Goal: Information Seeking & Learning: Learn about a topic

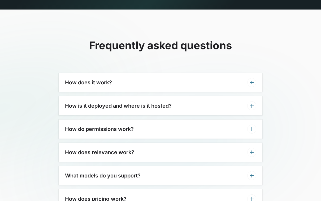
scroll to position [1531, 0]
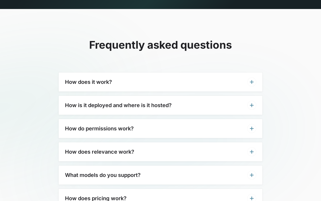
click at [67, 79] on h3 "How does it work?" at bounding box center [88, 82] width 47 height 6
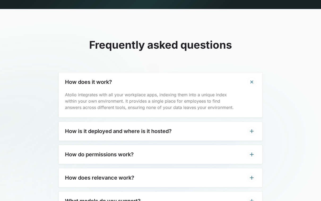
click at [81, 73] on div "How does it work?" at bounding box center [160, 82] width 203 height 19
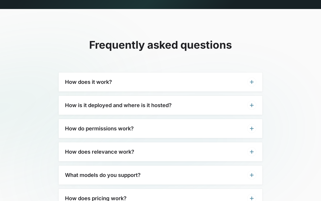
click at [69, 79] on h3 "How does it work?" at bounding box center [88, 82] width 47 height 6
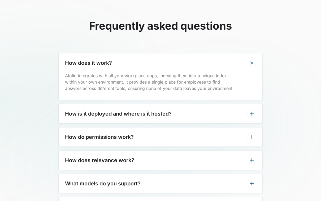
click at [68, 111] on h3 "How is it deployed and where is it hosted?" at bounding box center [118, 114] width 106 height 6
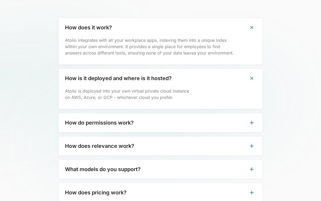
scroll to position [1589, 0]
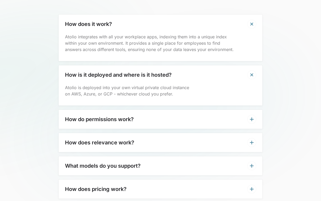
click at [64, 110] on div "How do permissions work?" at bounding box center [160, 119] width 203 height 19
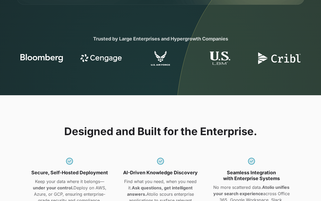
scroll to position [0, 0]
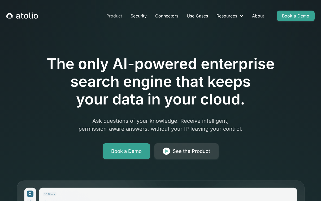
click at [115, 13] on link "Product" at bounding box center [114, 16] width 24 height 11
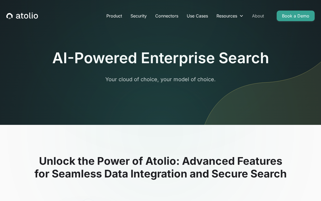
click at [261, 20] on link "About" at bounding box center [257, 16] width 20 height 11
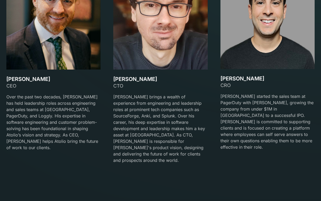
scroll to position [819, 0]
